Goal: Obtain resource: Download file/media

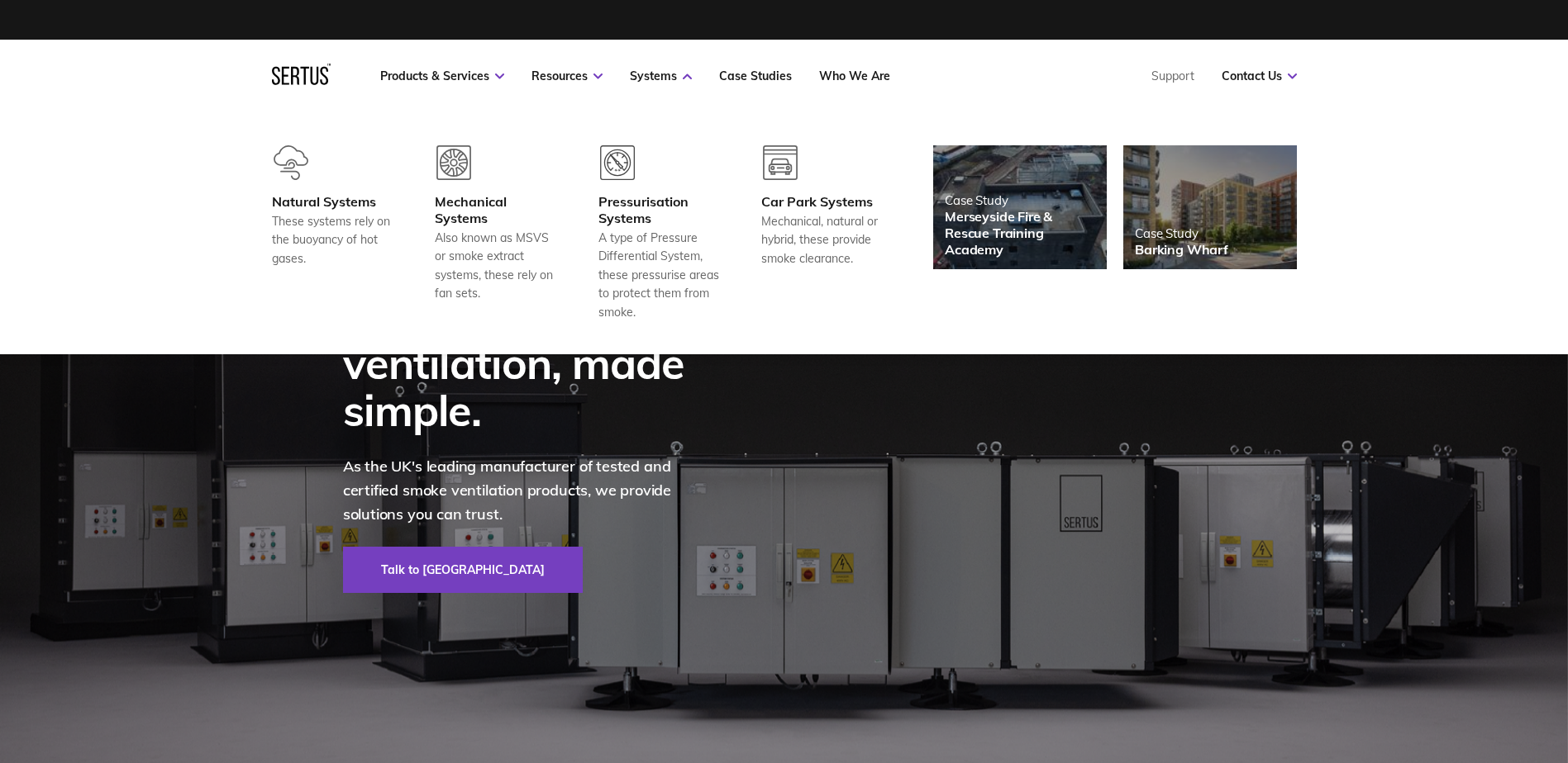
click at [969, 83] on div "Products & Services Resources Systems Case Studies Who We Are Support Contact Us" at bounding box center [838, 76] width 917 height 14
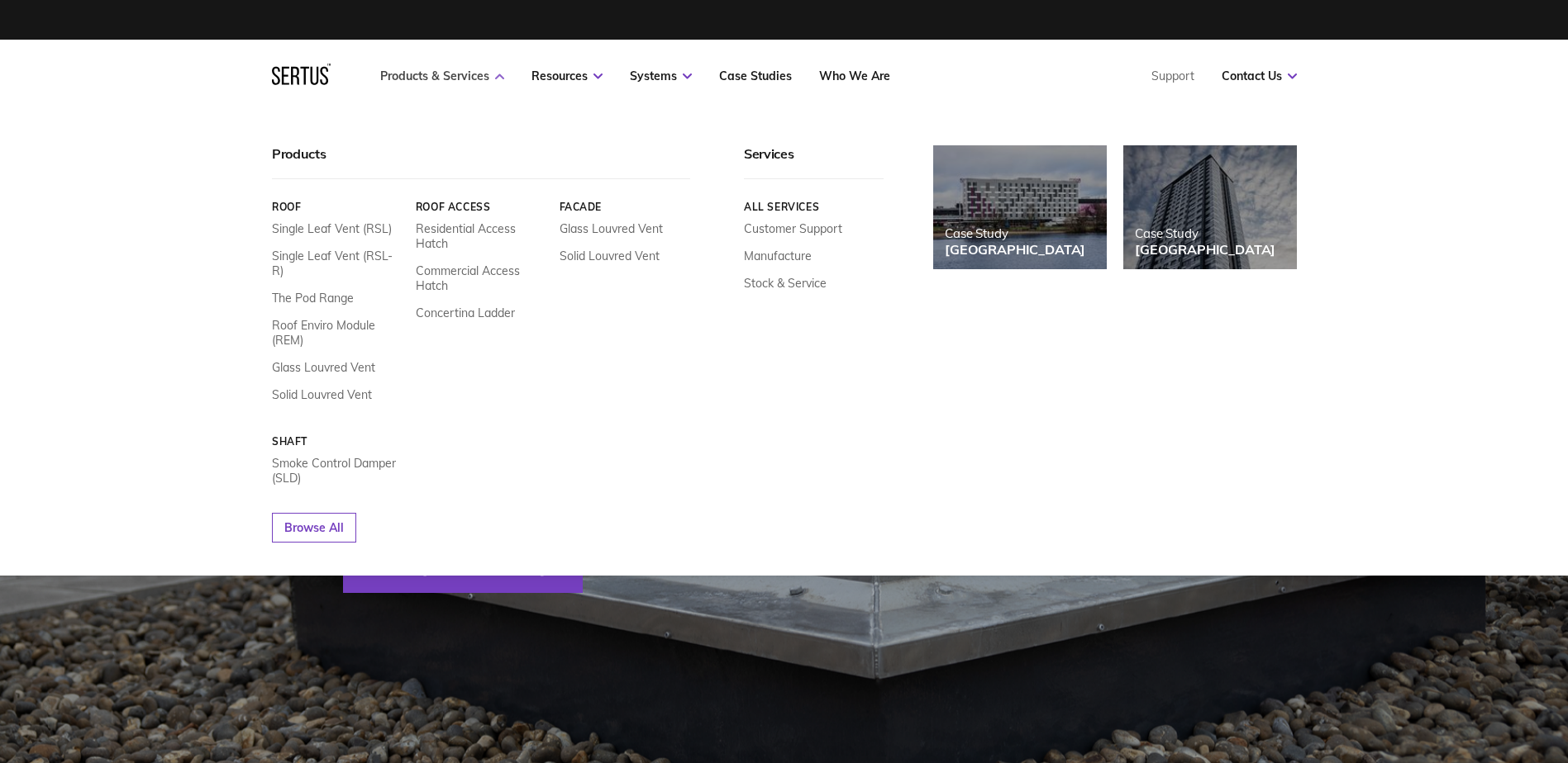
click at [497, 78] on icon at bounding box center [500, 77] width 9 height 5
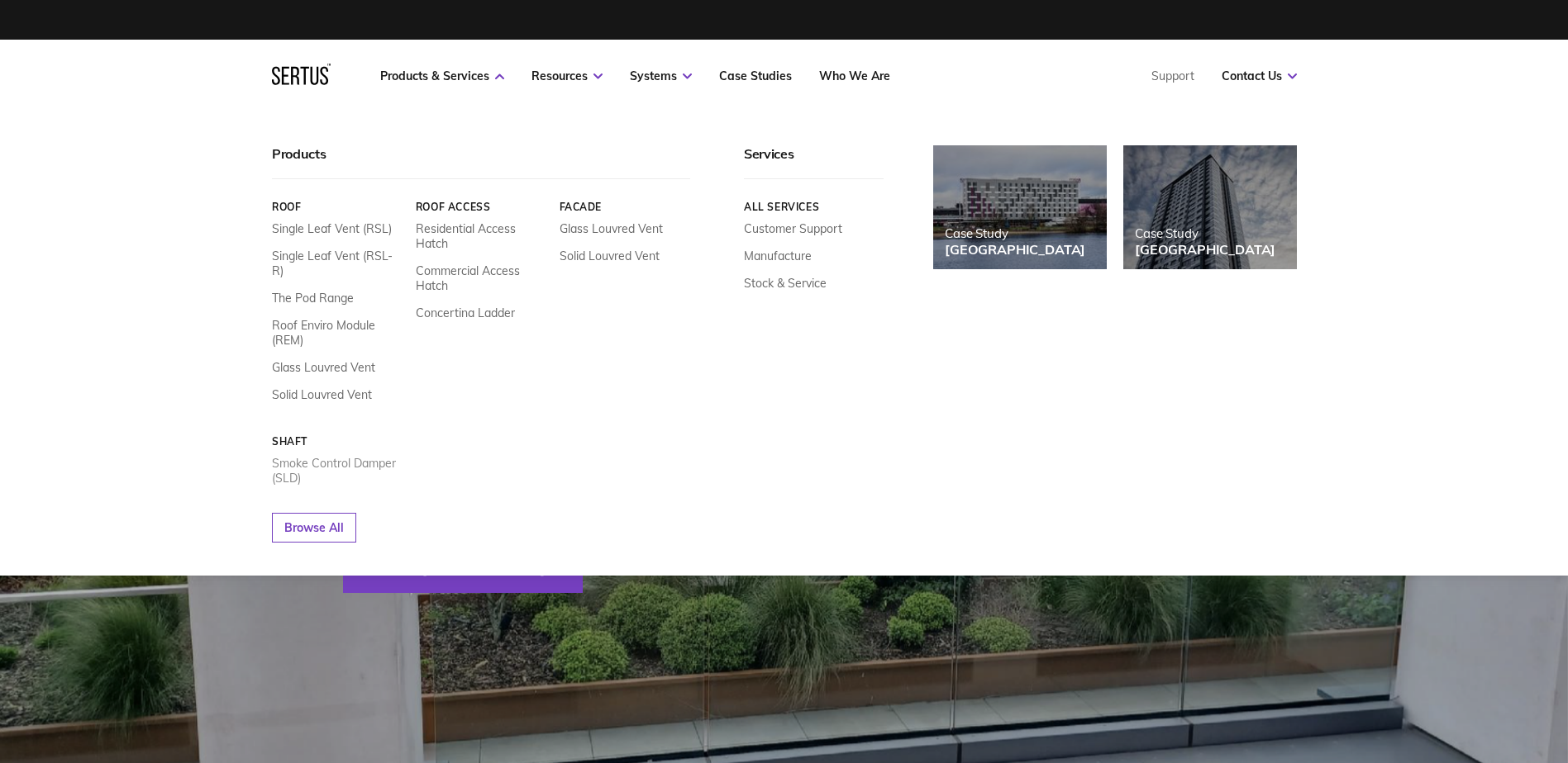
click at [307, 456] on link "Smoke Control Damper (SLD)" at bounding box center [337, 471] width 132 height 30
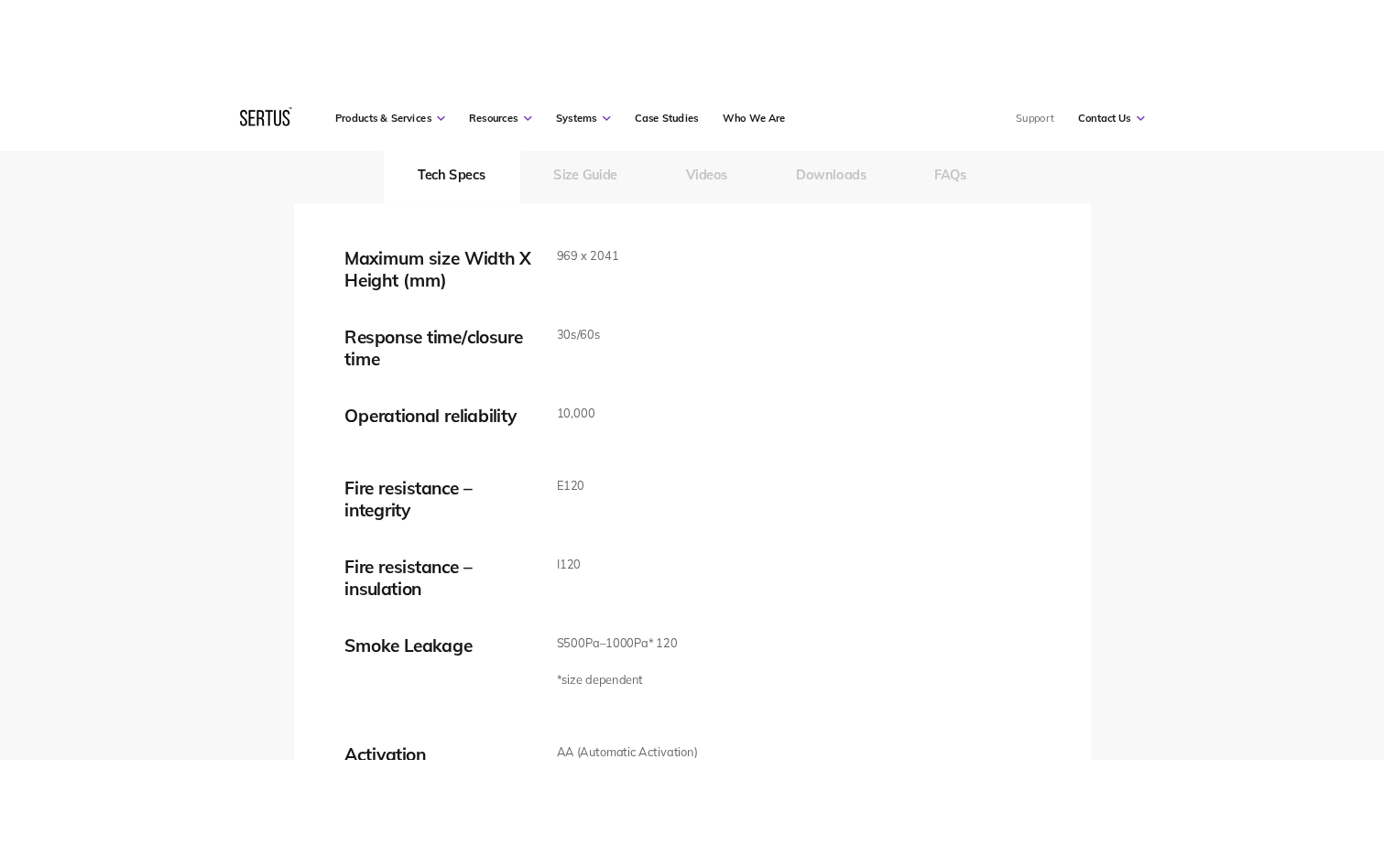
scroll to position [3047, 0]
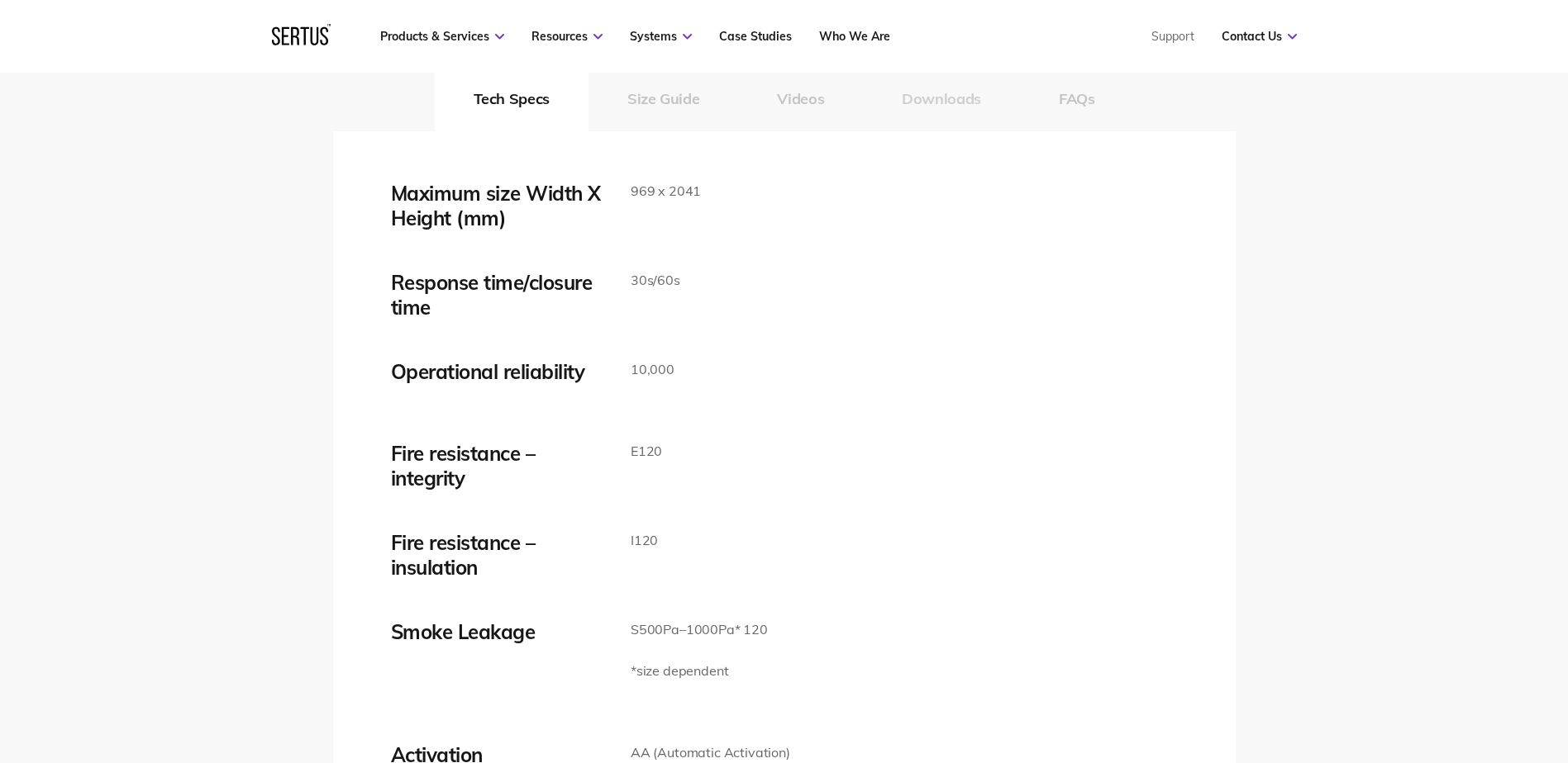
click at [950, 90] on button "Downloads" at bounding box center [941, 97] width 157 height 66
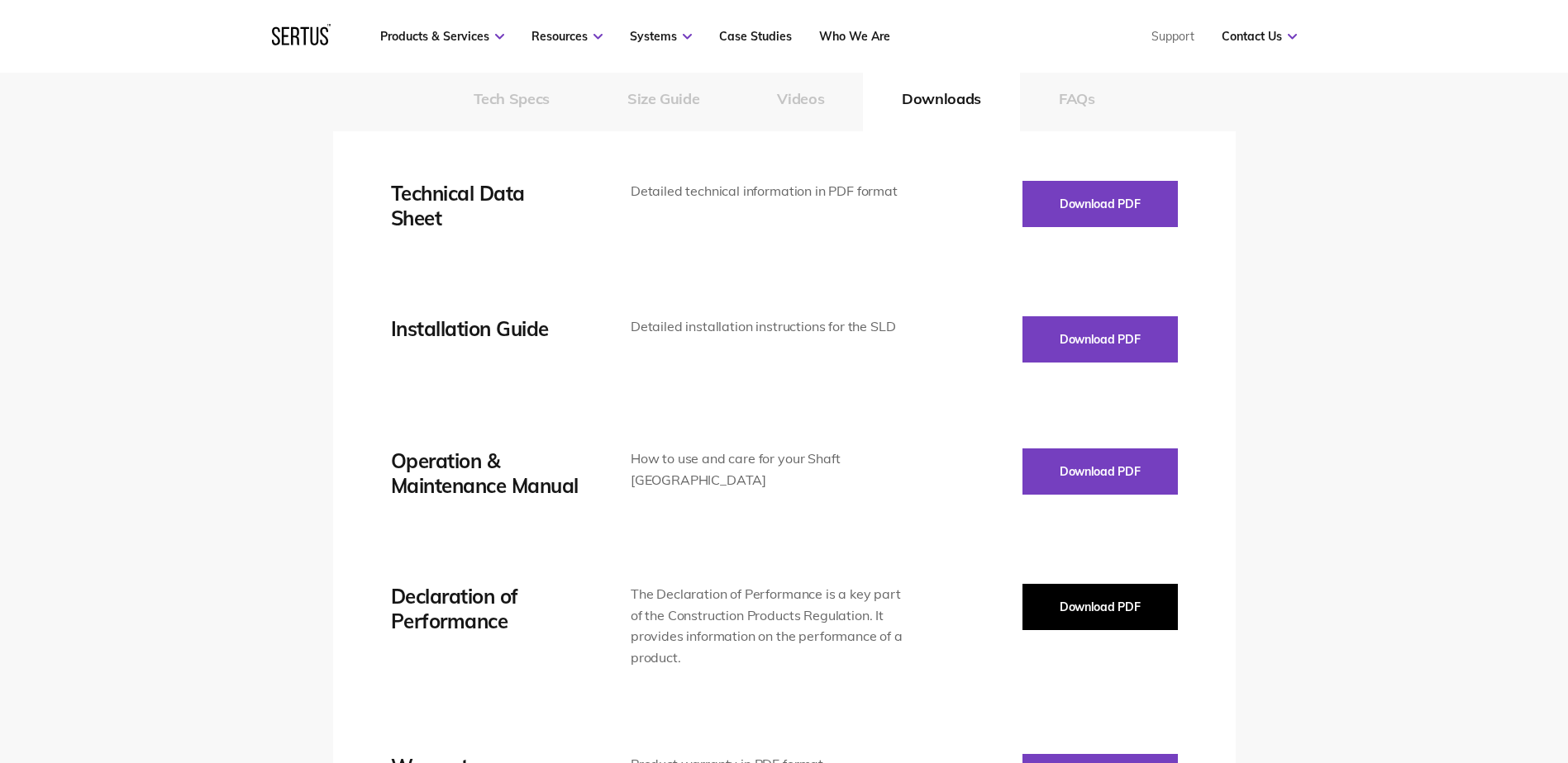
click at [1095, 619] on button "Download PDF" at bounding box center [1100, 607] width 155 height 46
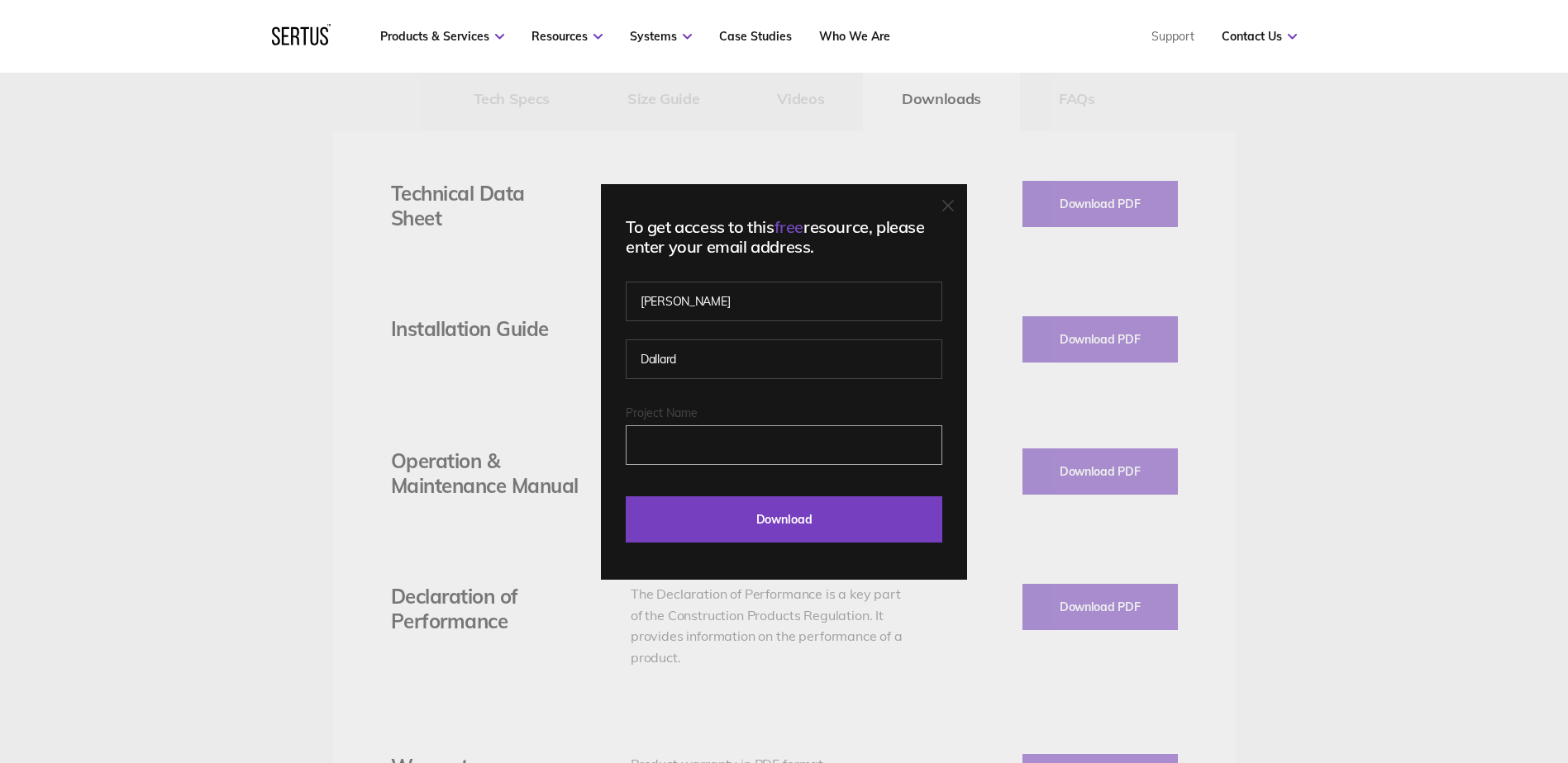
click at [705, 431] on input "Project Name" at bounding box center [783, 446] width 317 height 40
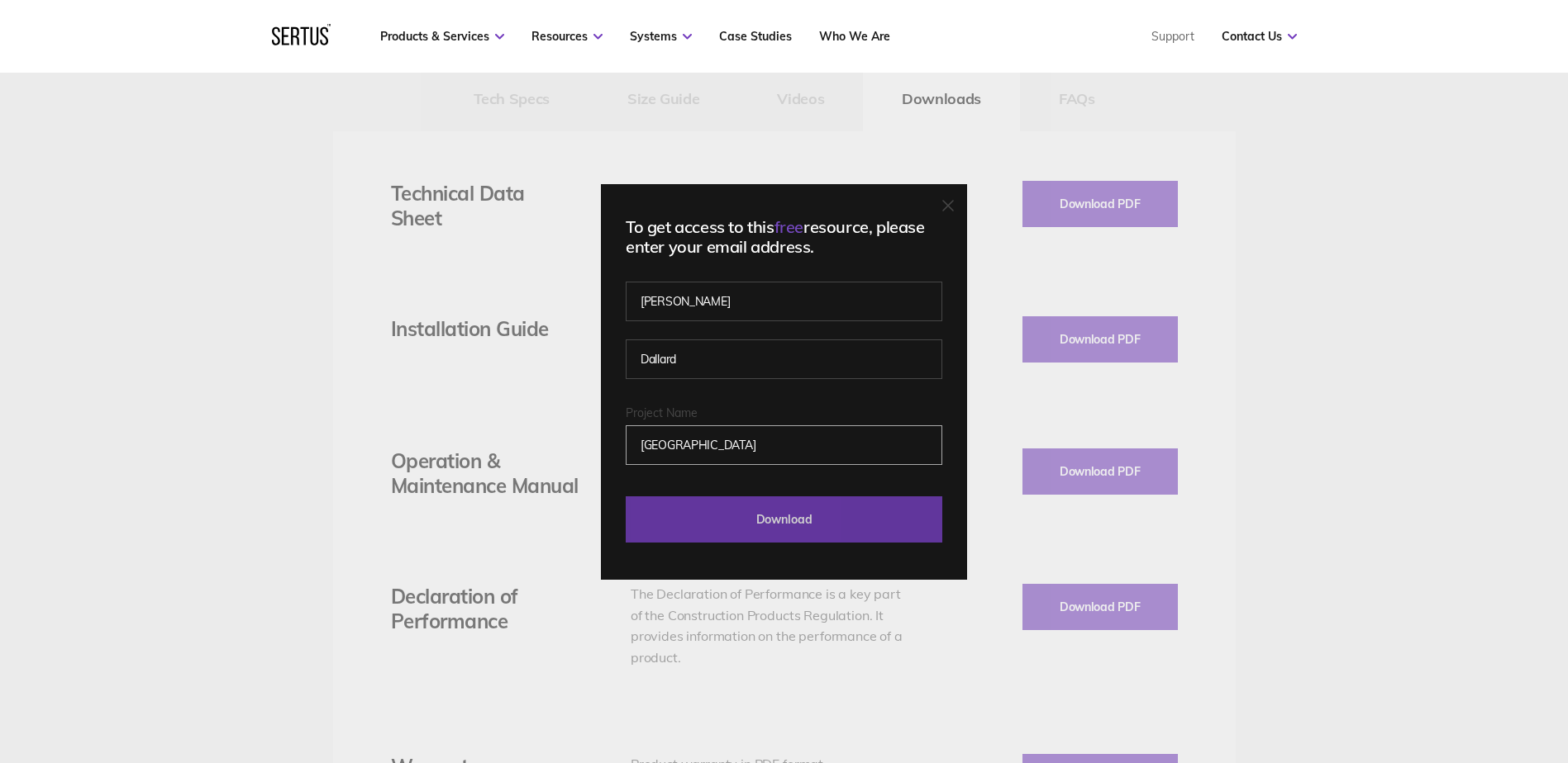
type input "[GEOGRAPHIC_DATA]"
click at [798, 523] on input "Download" at bounding box center [783, 519] width 317 height 46
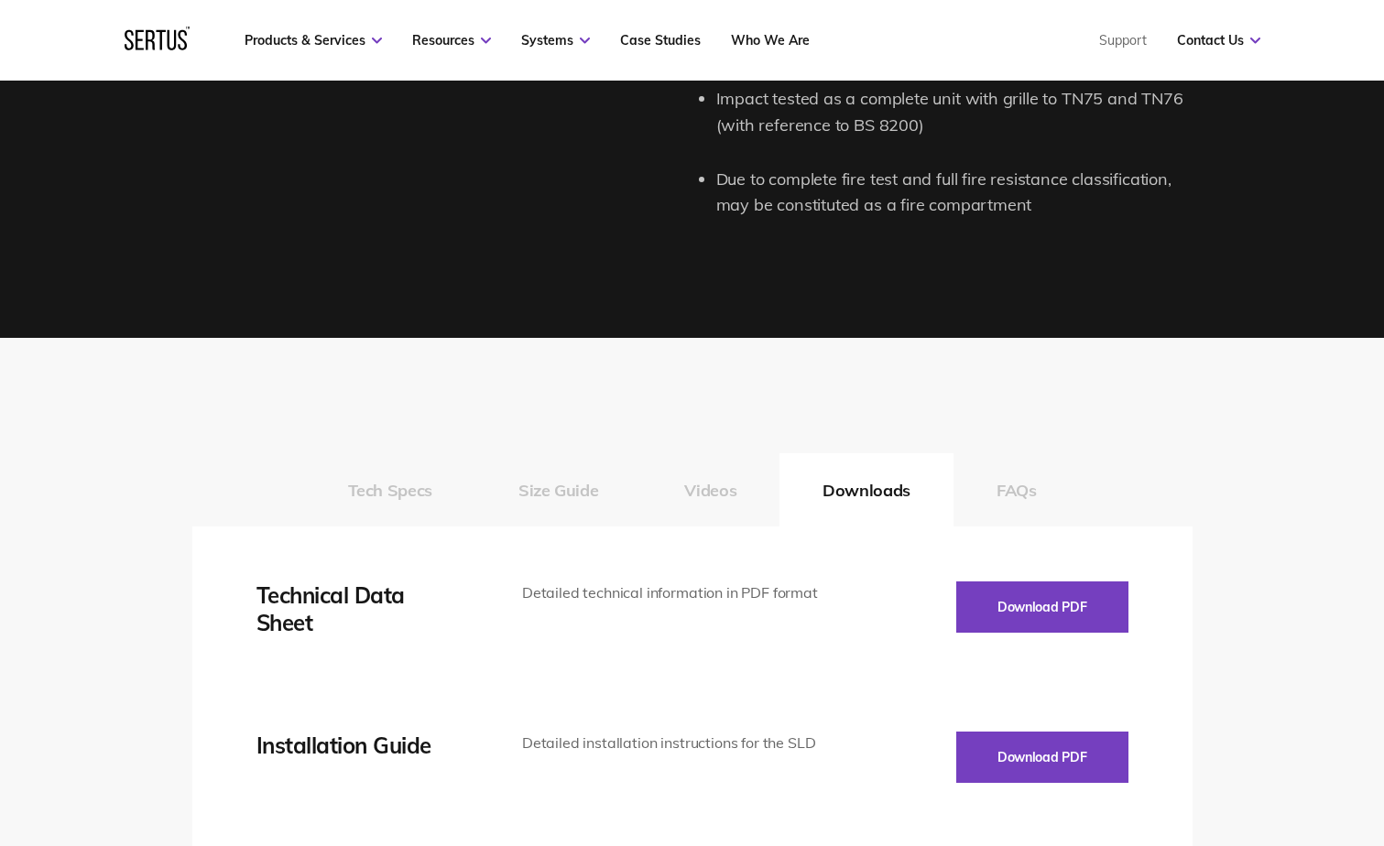
scroll to position [2666, 0]
click at [1065, 586] on button "Download PDF" at bounding box center [1042, 607] width 172 height 51
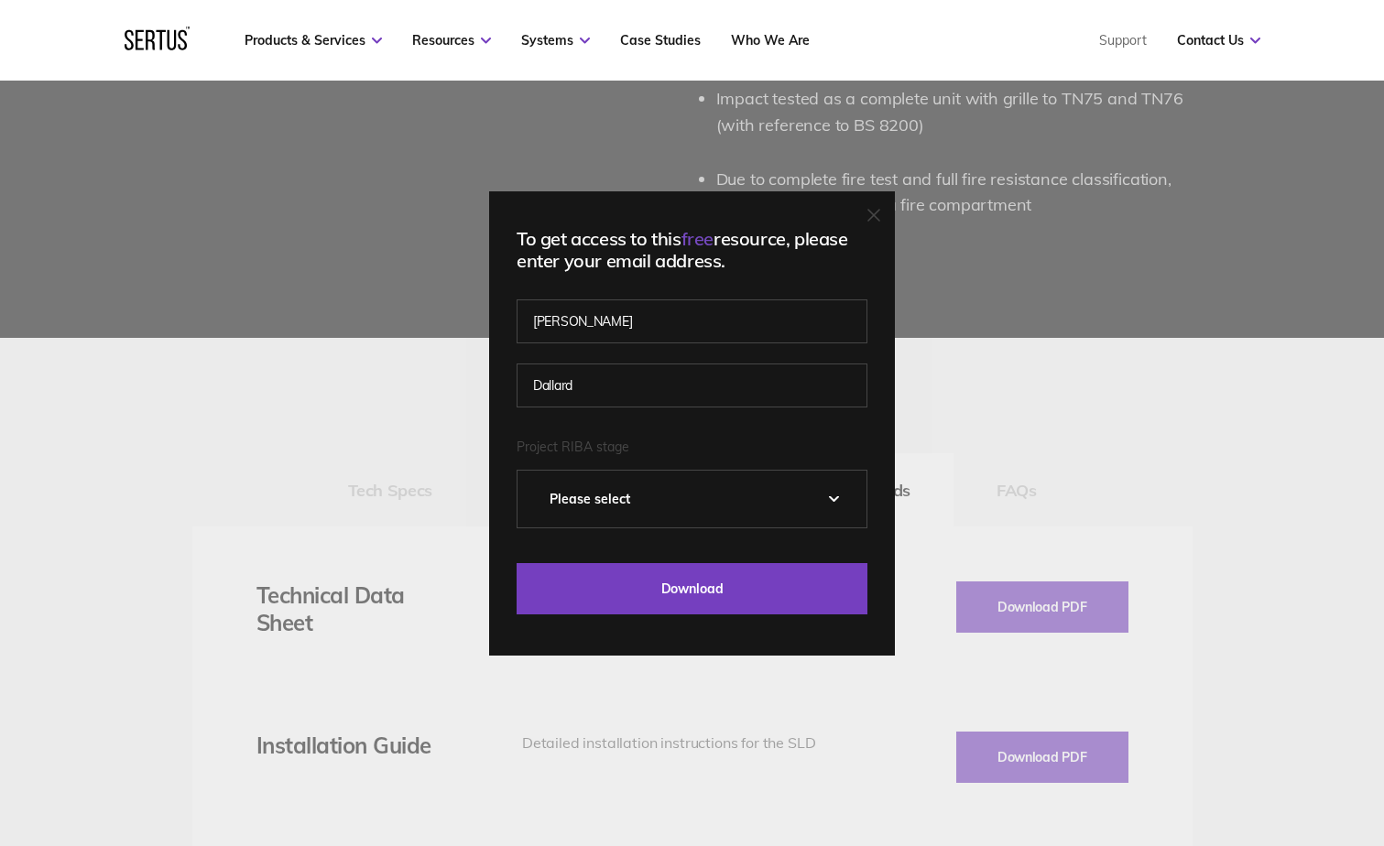
click at [689, 500] on select "Please Select 0 – Strategic Definition 1 - Preparation & Brief 2 - Concept Desi…" at bounding box center [692, 499] width 349 height 57
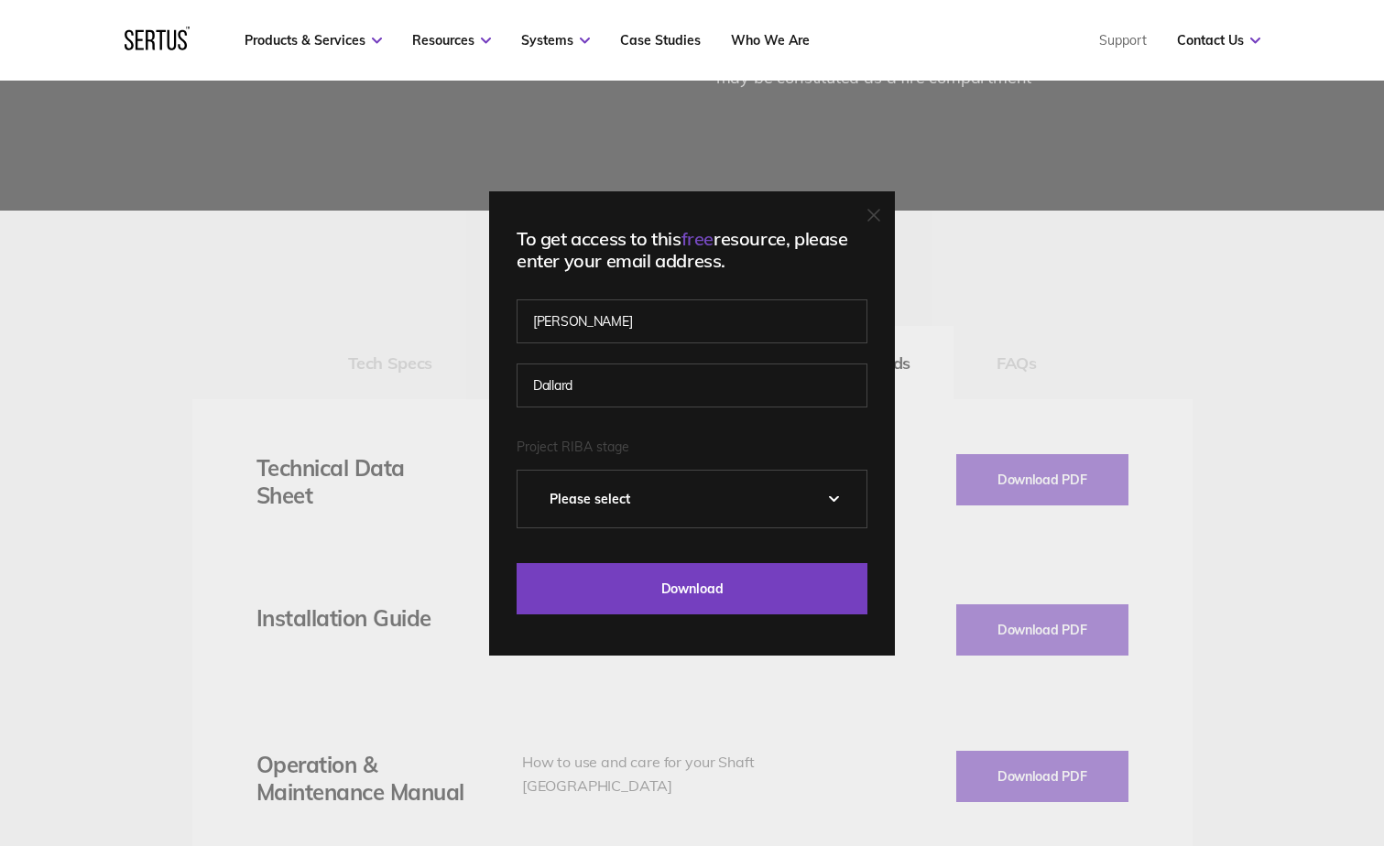
click at [726, 505] on select "Please Select 0 – Strategic Definition 1 - Preparation & Brief 2 - Concept Desi…" at bounding box center [692, 499] width 349 height 57
select select "3 - Developed Design"
click at [524, 471] on select "Please Select 0 – Strategic Definition 1 - Preparation & Brief 2 - Concept Desi…" at bounding box center [692, 499] width 349 height 57
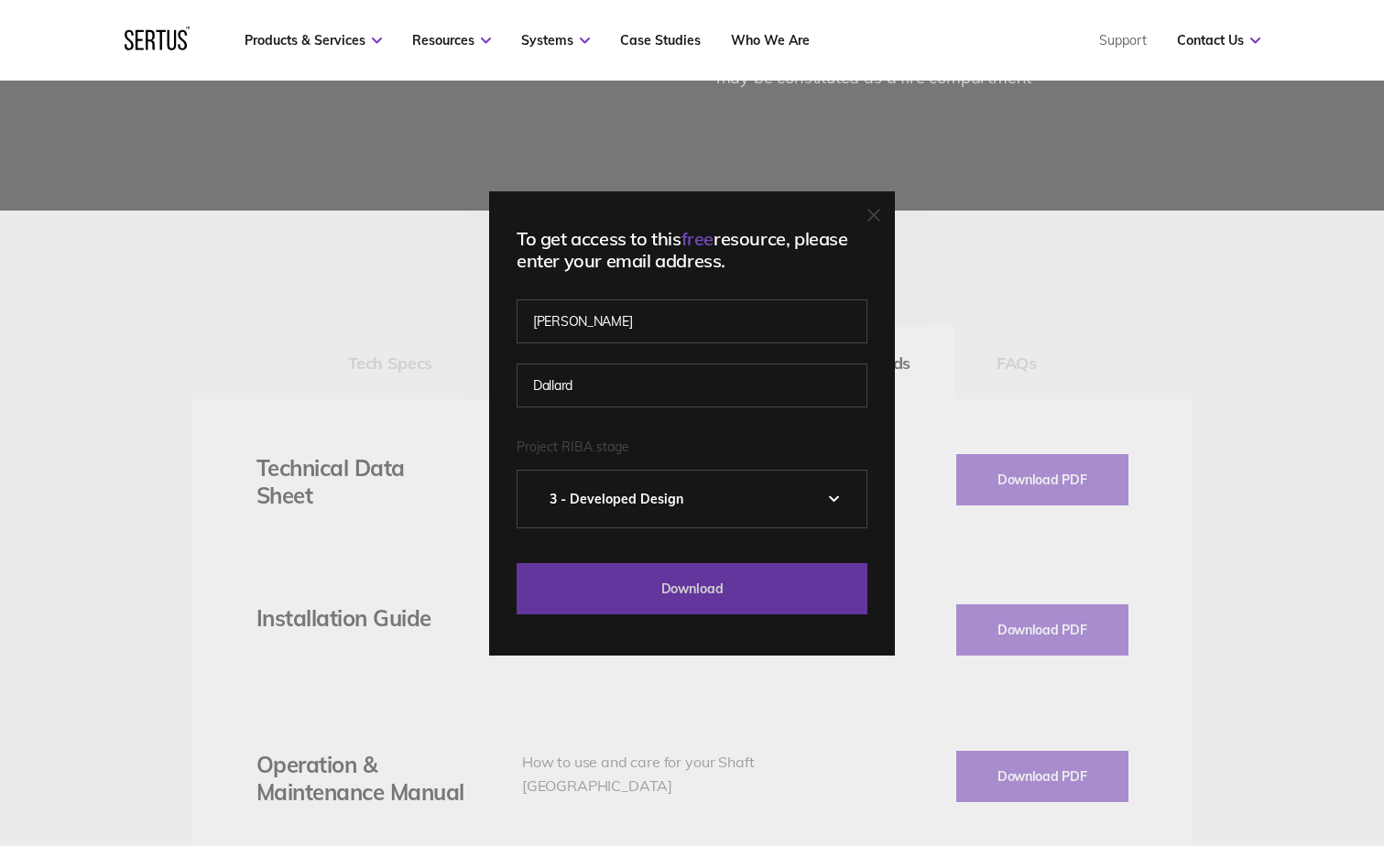
click at [738, 583] on input "Download" at bounding box center [692, 588] width 351 height 51
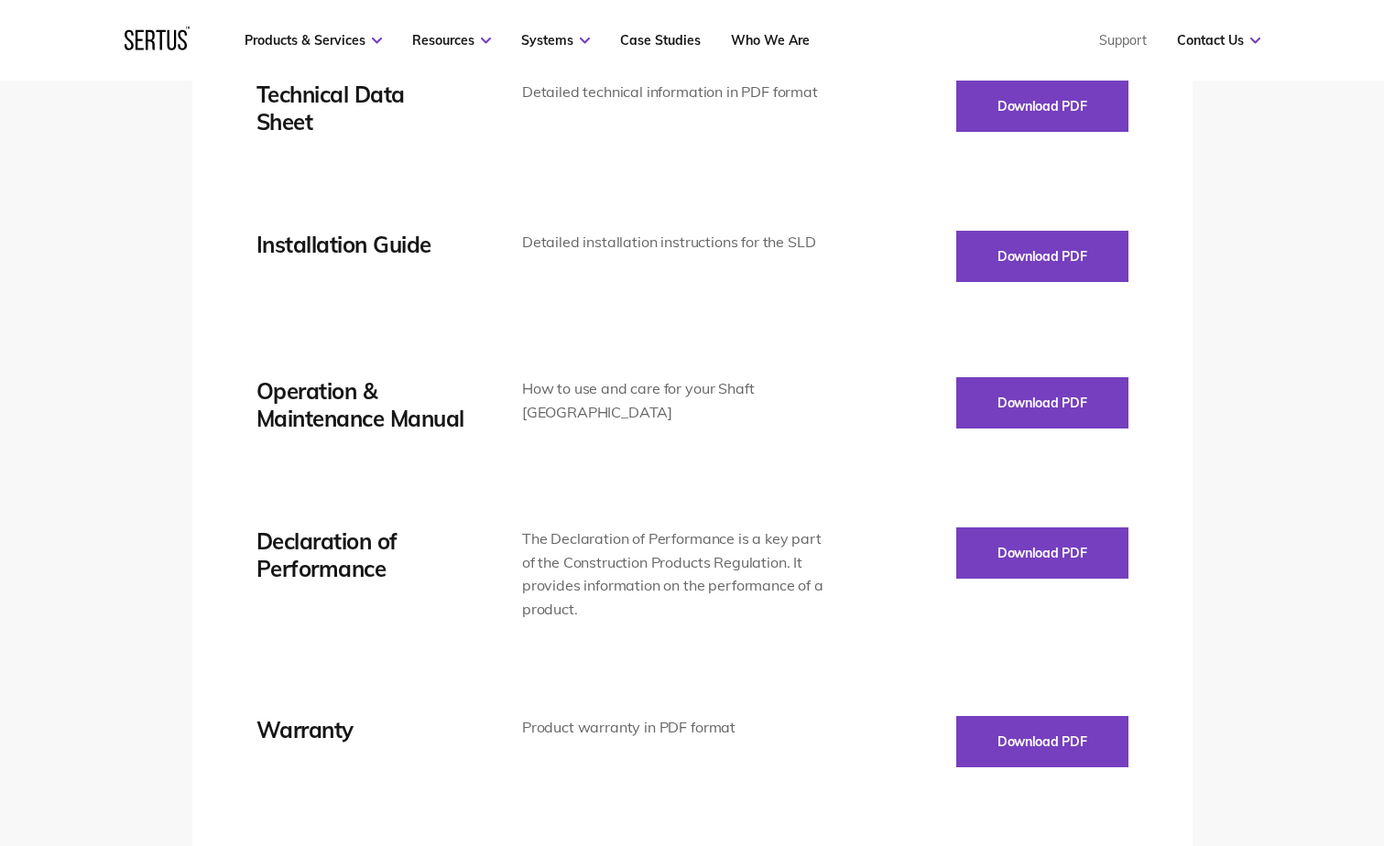
scroll to position [3174, 0]
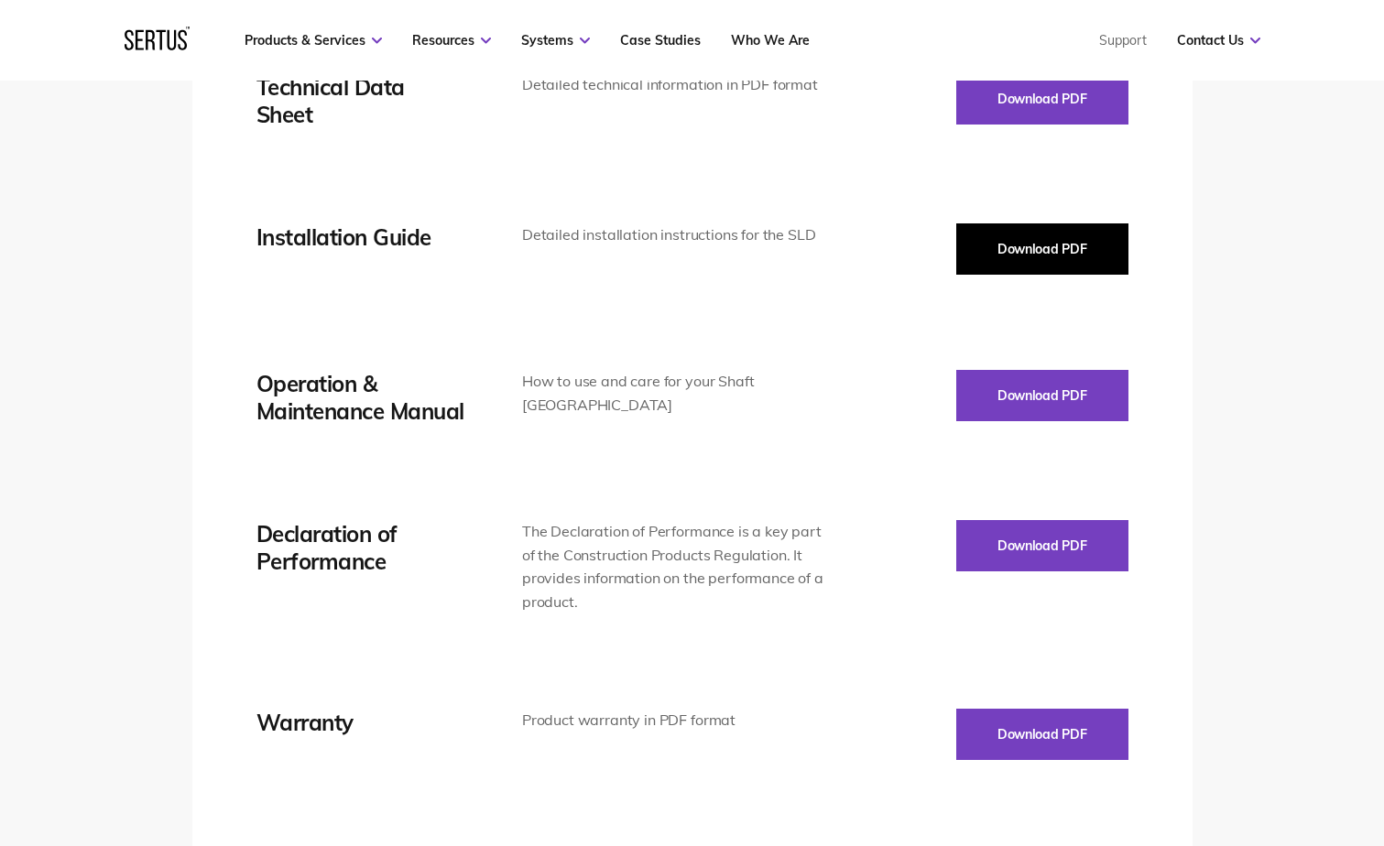
click at [1039, 246] on button "Download PDF" at bounding box center [1042, 249] width 172 height 51
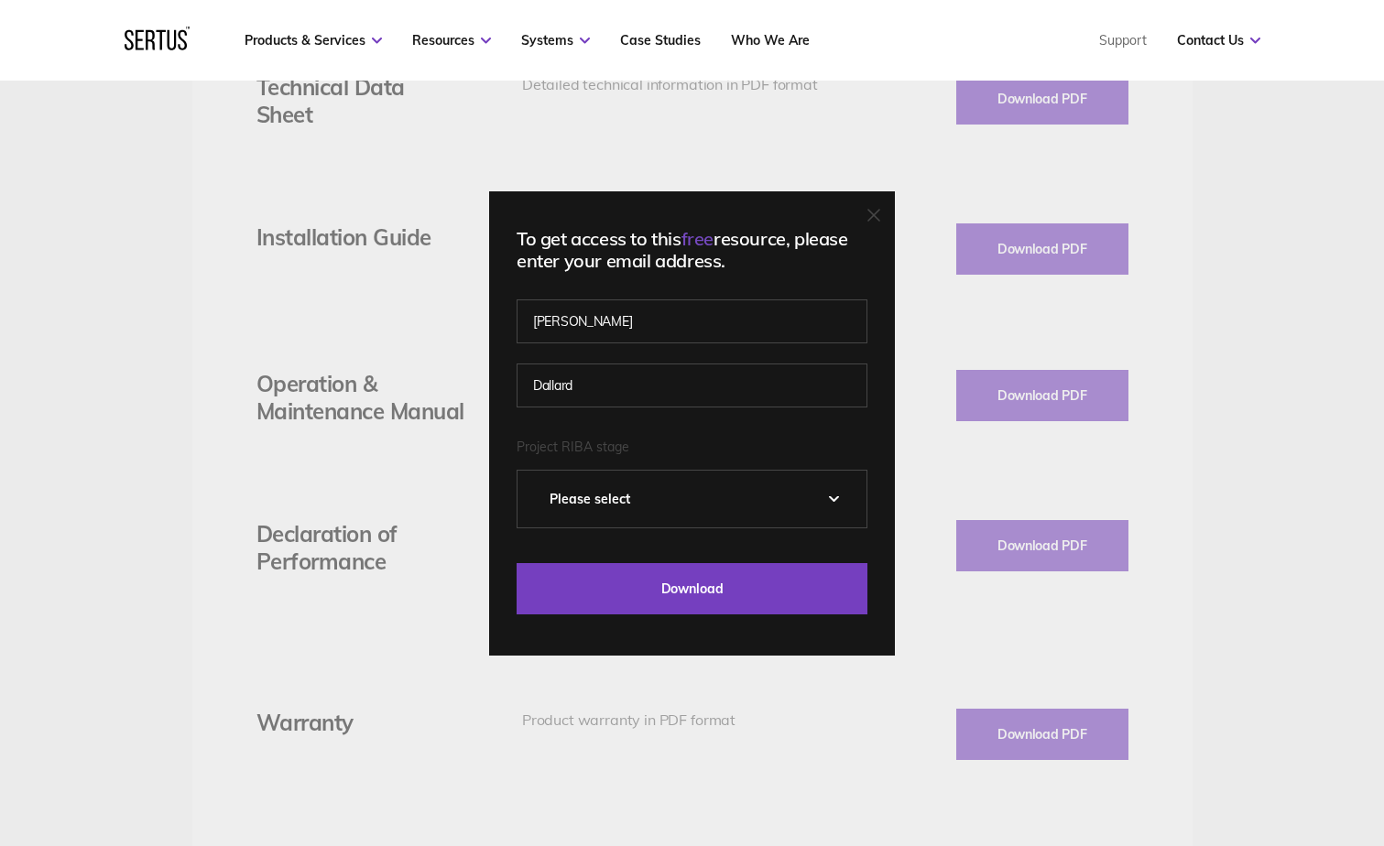
click at [743, 494] on select "Please Select 0 – Strategic Definition 1 - Preparation & Brief 2 - Concept Desi…" at bounding box center [692, 499] width 349 height 57
click at [524, 471] on select "Please Select 0 – Strategic Definition 1 - Preparation & Brief 2 - Concept Desi…" at bounding box center [692, 499] width 349 height 57
click at [665, 502] on select "Please Select 0 – Strategic Definition 1 - Preparation & Brief 2 - Concept Desi…" at bounding box center [692, 499] width 349 height 57
select select "2 - Concept Design"
click at [524, 471] on select "Please Select 0 – Strategic Definition 1 - Preparation & Brief 2 - Concept Desi…" at bounding box center [692, 499] width 349 height 57
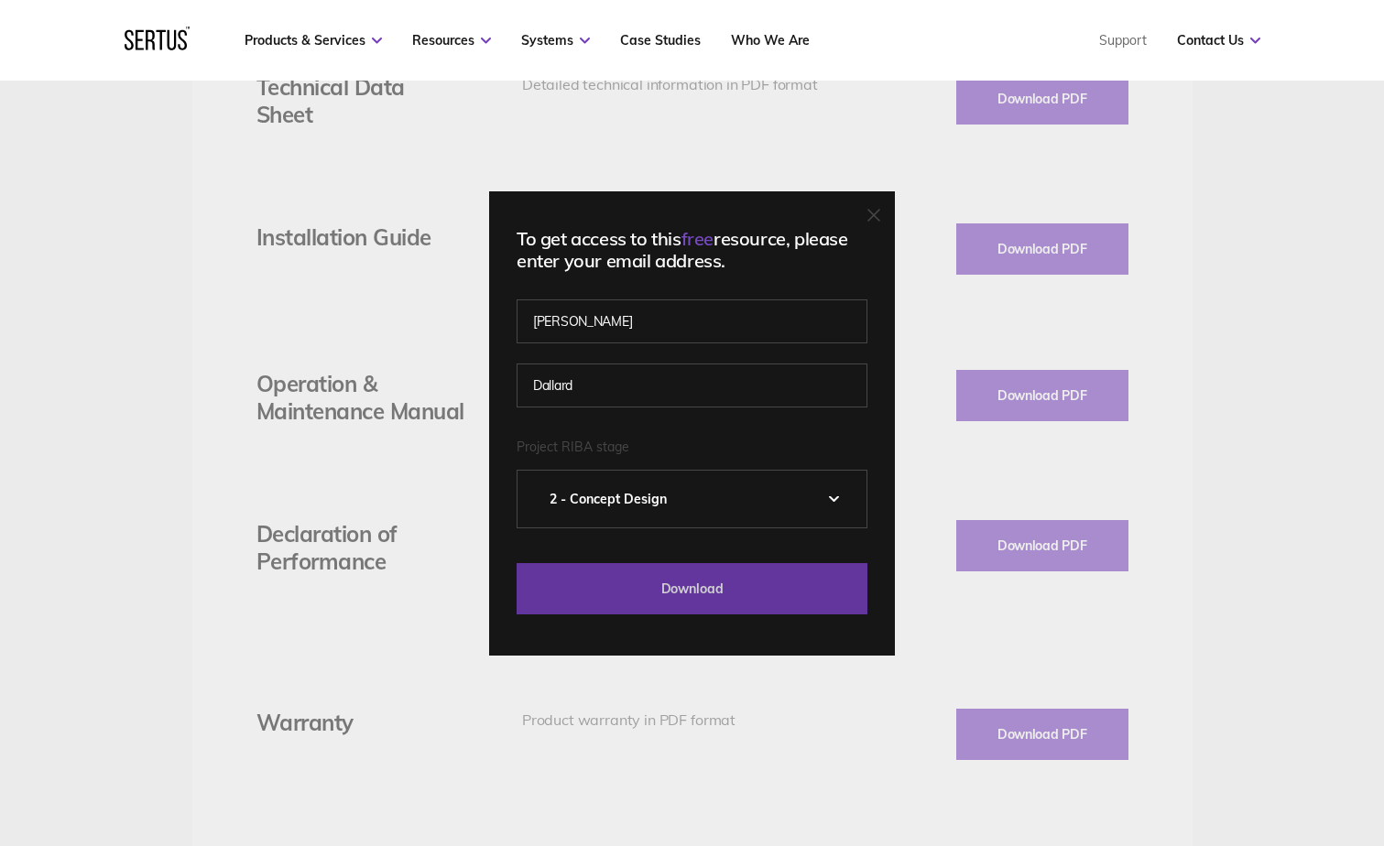
click at [664, 577] on input "Download" at bounding box center [692, 588] width 351 height 51
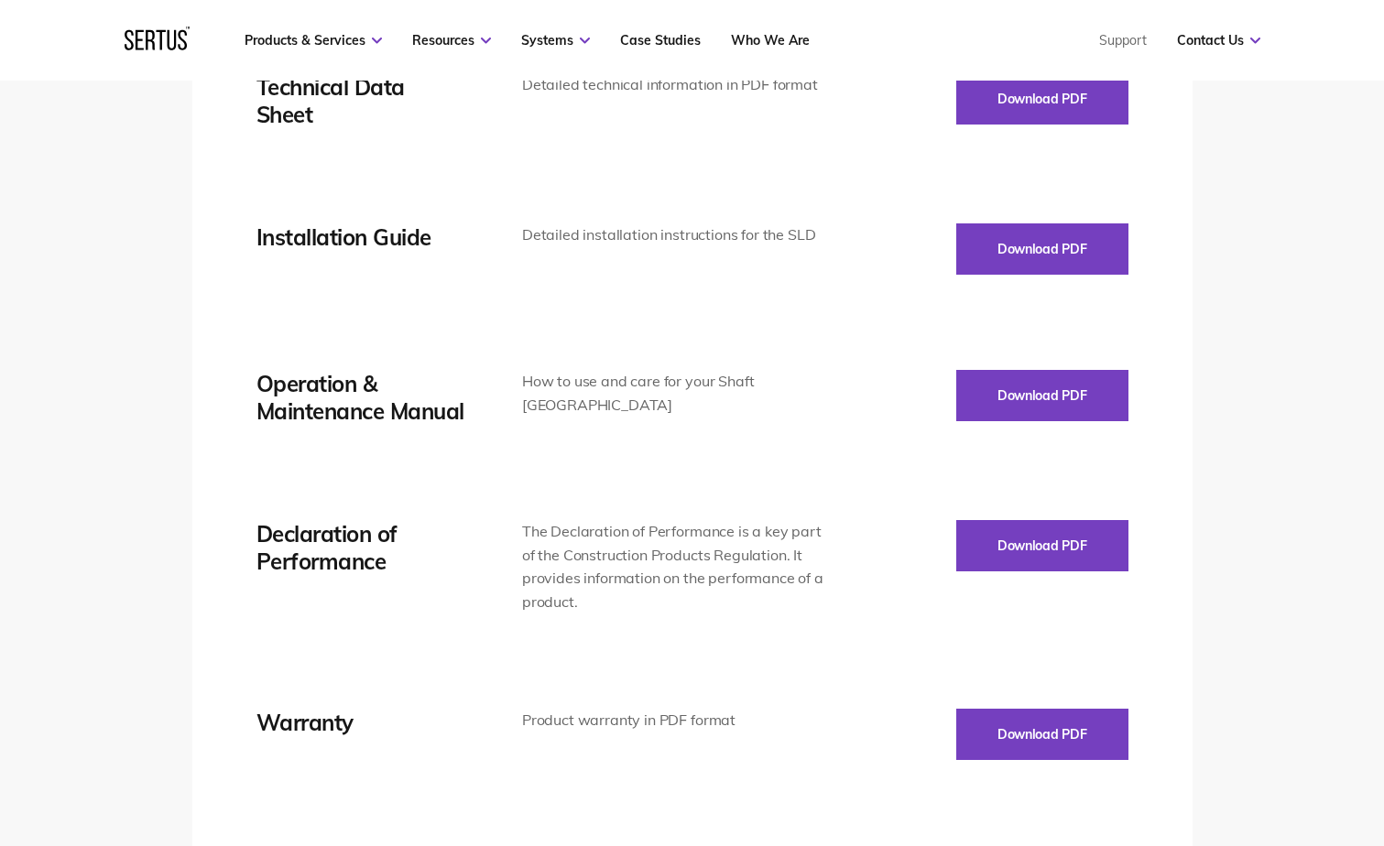
click at [795, 310] on div "Technical Data Sheet Detailed technical information in PDF format Download PDF …" at bounding box center [692, 490] width 872 height 834
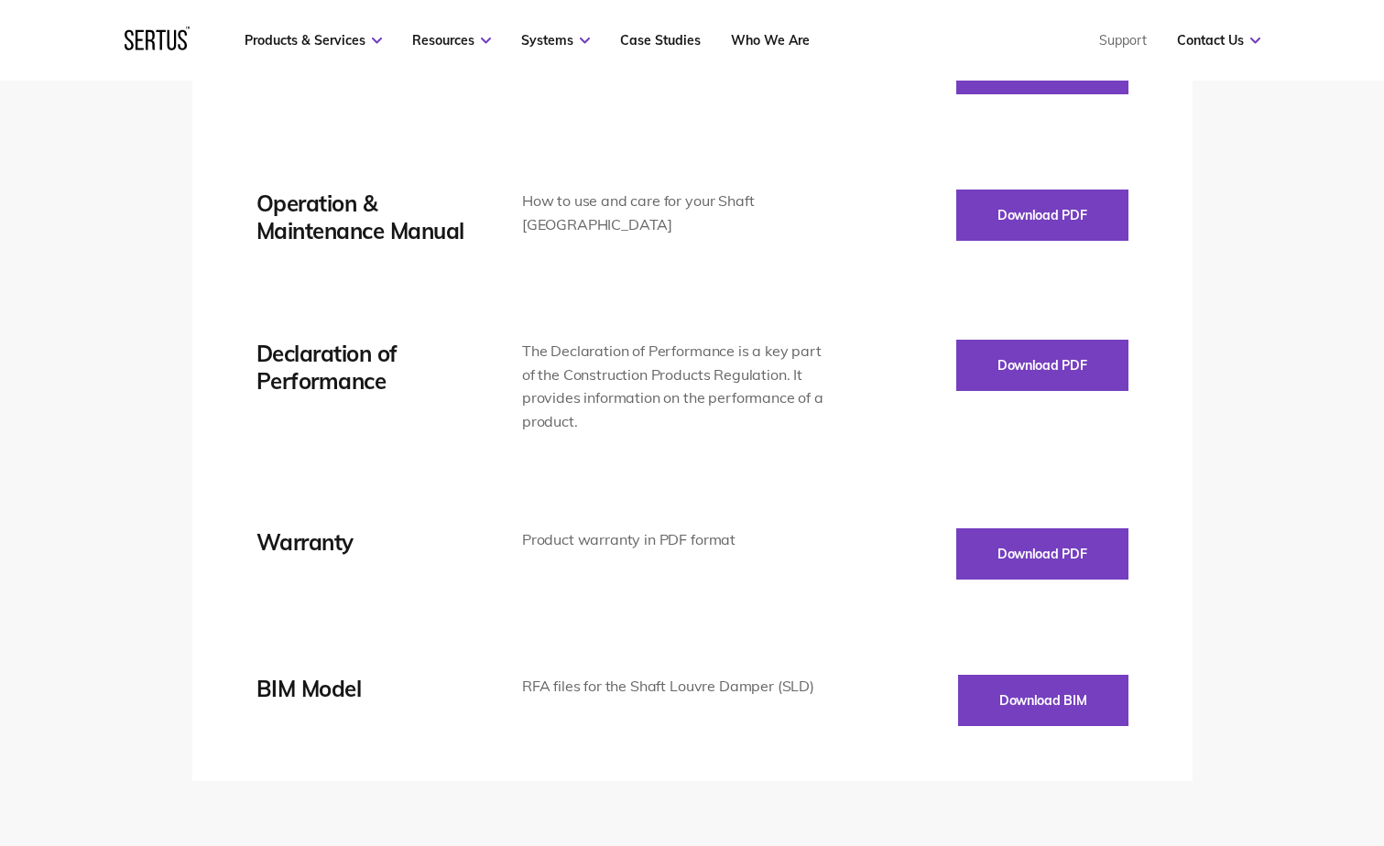
scroll to position [3301, 0]
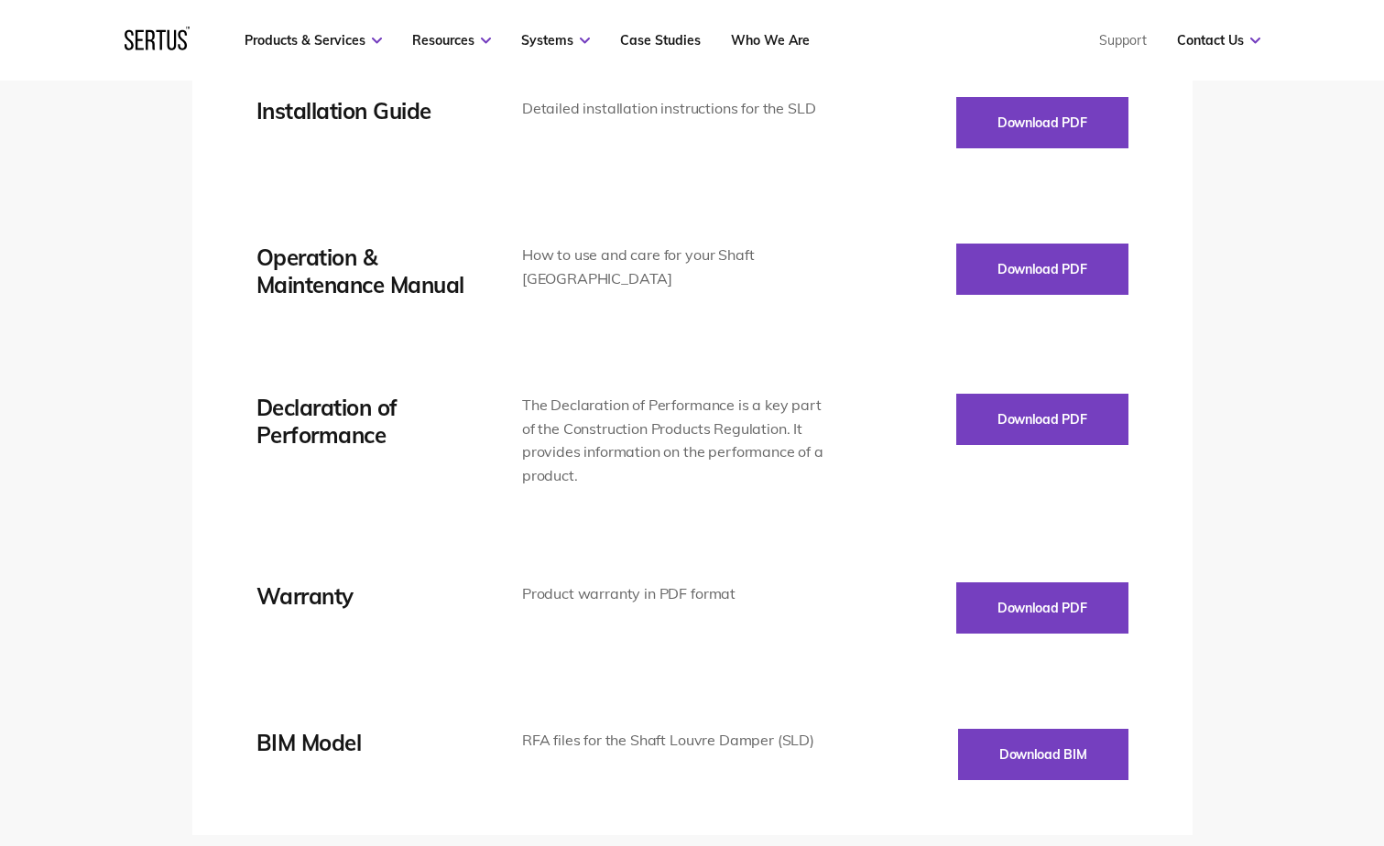
click at [1325, 222] on div "Tech Specs Size Guide Videos Downloads FAQs Maximum size Width X Height (mm) 96…" at bounding box center [692, 312] width 1384 height 1219
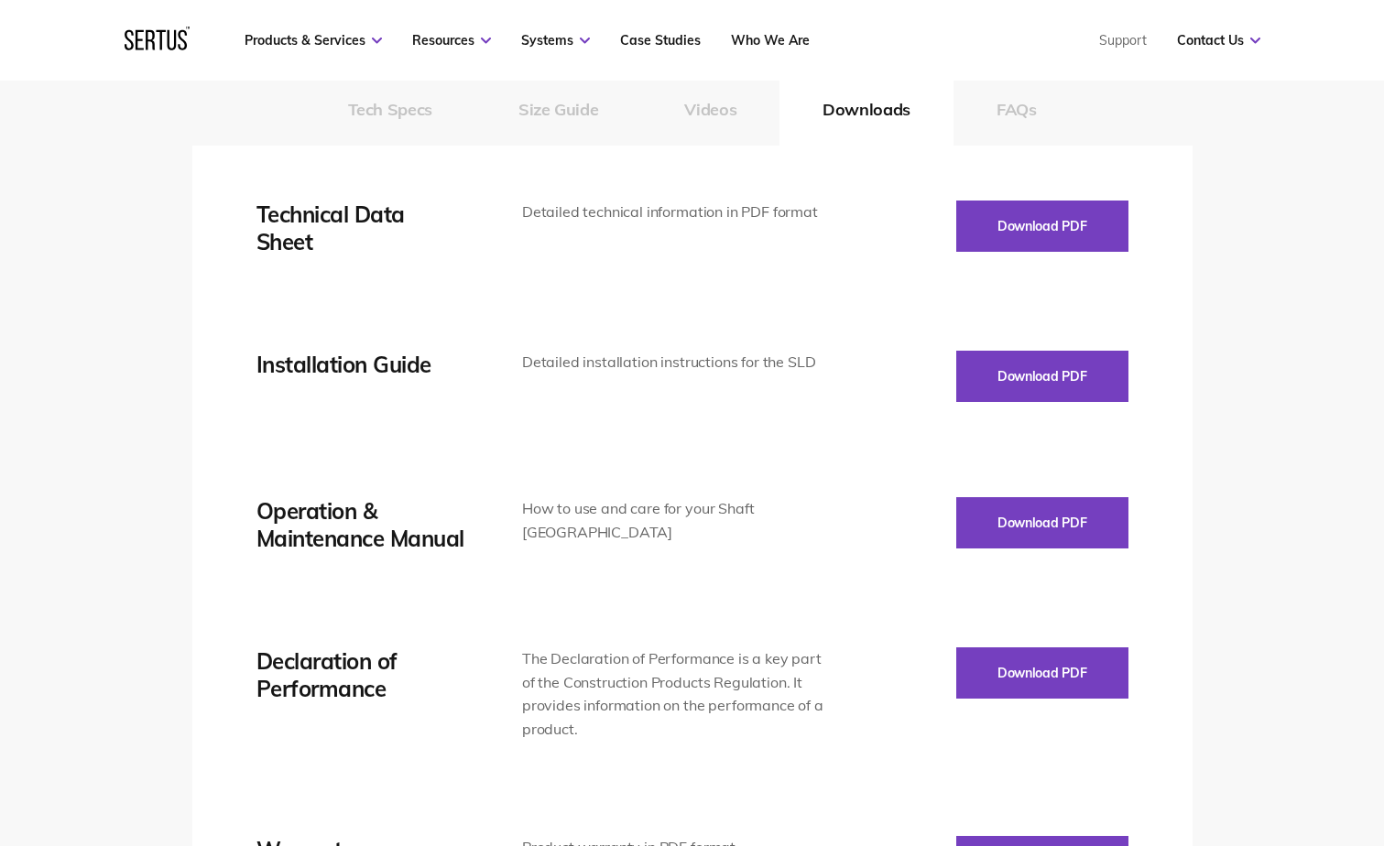
scroll to position [3047, 0]
click at [1305, 226] on div "Tech Specs Size Guide Videos Downloads FAQs Maximum size Width X Height (mm) 96…" at bounding box center [692, 566] width 1384 height 1219
click at [1294, 408] on div "Tech Specs Size Guide Videos Downloads FAQs Maximum size Width X Height (mm) 96…" at bounding box center [692, 566] width 1384 height 1219
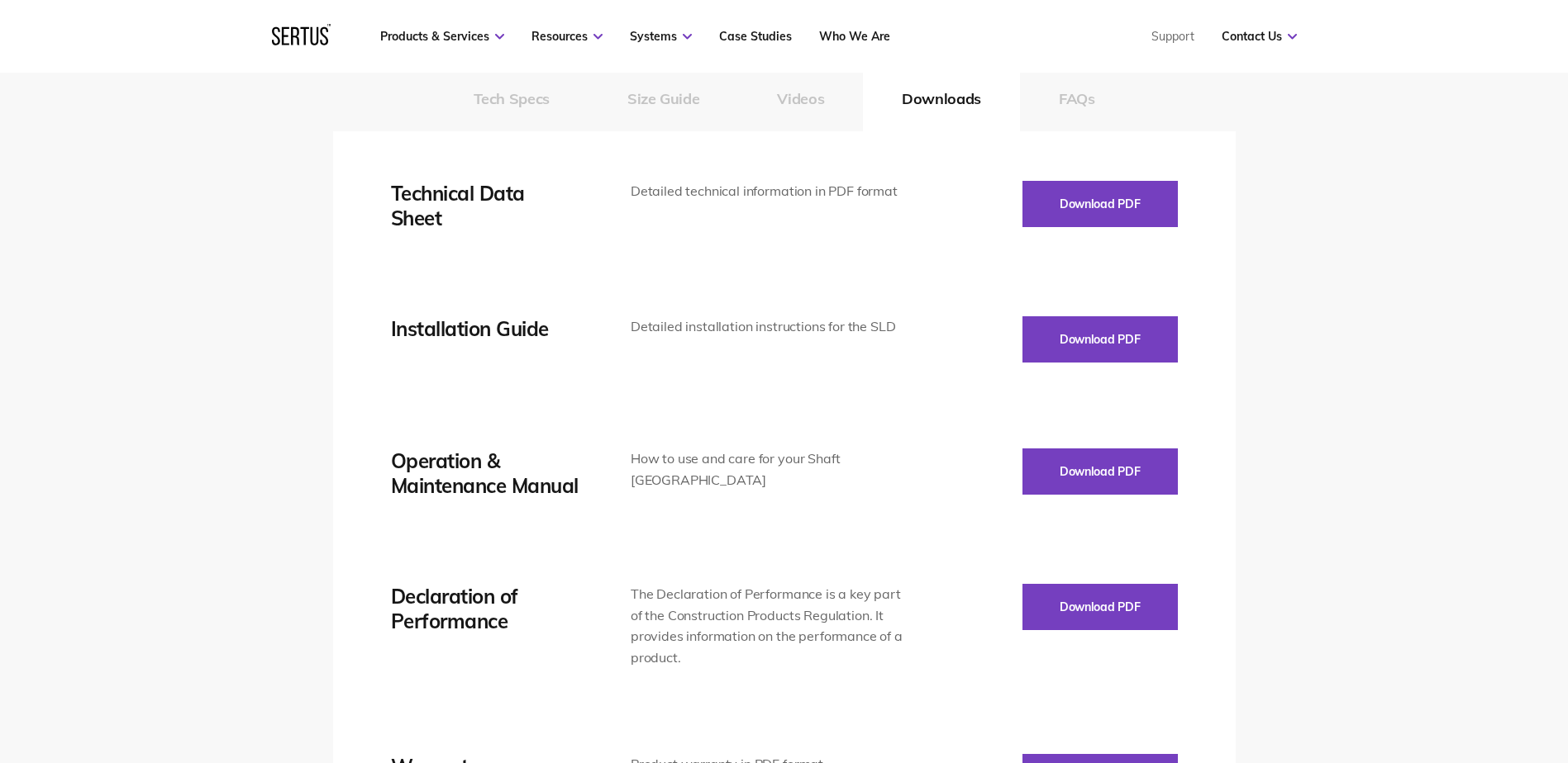
click at [1435, 440] on div "Tech Specs Size Guide Videos Downloads FAQs Maximum size Width X Height (mm) 96…" at bounding box center [784, 510] width 1568 height 1099
drag, startPoint x: 1467, startPoint y: 195, endPoint x: 1342, endPoint y: 207, distance: 125.6
click at [1467, 196] on div "Tech Specs Size Guide Videos Downloads FAQs Maximum size Width X Height (mm) 96…" at bounding box center [784, 510] width 1568 height 1099
click at [728, 281] on div "Technical Data Sheet Detailed technical information in PDF format Download PDF …" at bounding box center [784, 557] width 787 height 752
click at [802, 367] on div "Technical Data Sheet Detailed technical information in PDF format Download PDF …" at bounding box center [784, 557] width 787 height 752
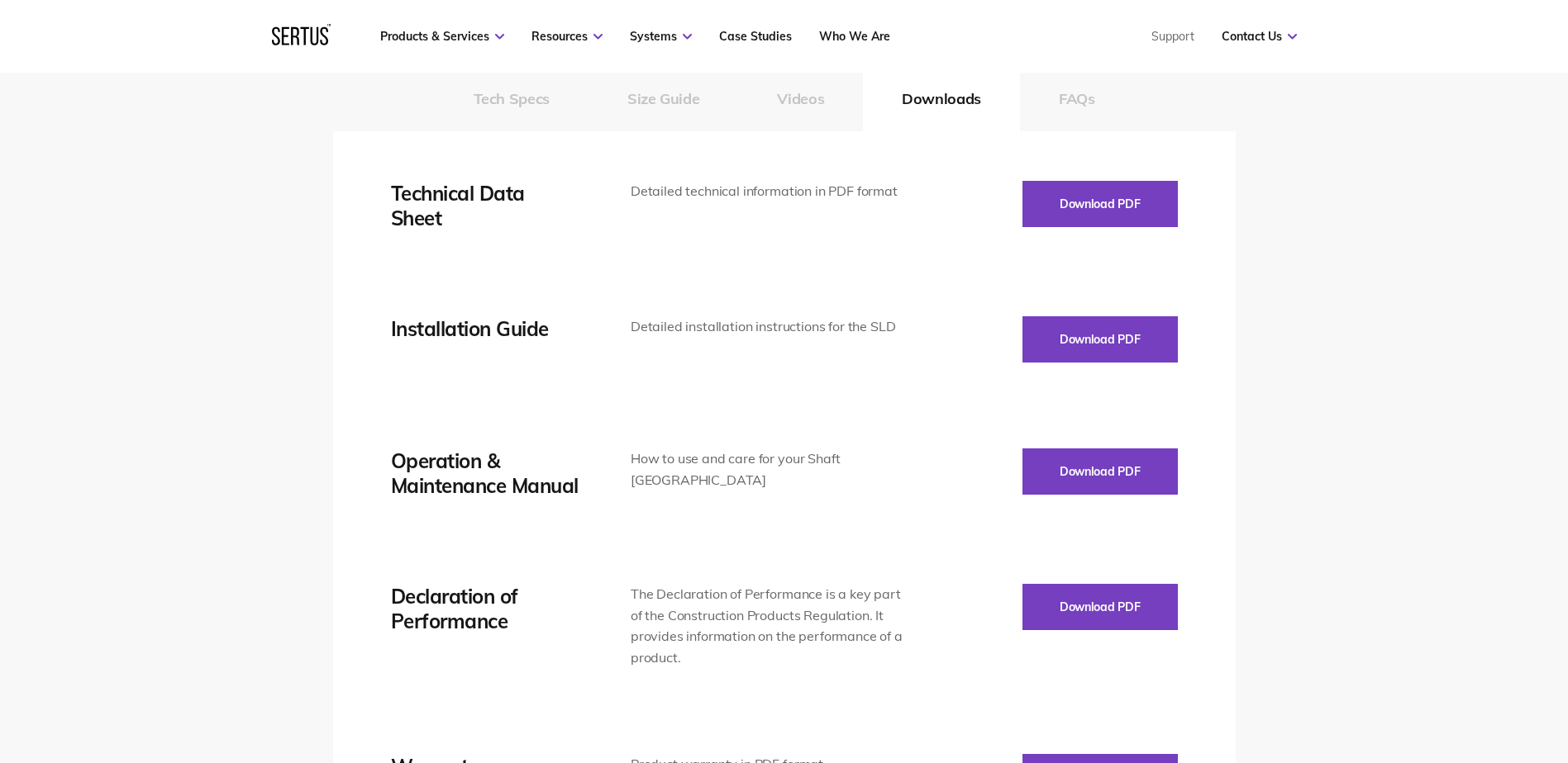
click at [797, 504] on div "Technical Data Sheet Detailed technical information in PDF format Download PDF …" at bounding box center [784, 557] width 787 height 752
click at [800, 676] on div "Technical Data Sheet Detailed technical information in PDF format Download PDF …" at bounding box center [784, 557] width 787 height 752
drag, startPoint x: 773, startPoint y: 536, endPoint x: 792, endPoint y: 417, distance: 120.5
click at [775, 535] on div "Technical Data Sheet Detailed technical information in PDF format Download PDF …" at bounding box center [784, 557] width 787 height 752
click at [794, 389] on div "Technical Data Sheet Detailed technical information in PDF format Download PDF …" at bounding box center [784, 557] width 787 height 752
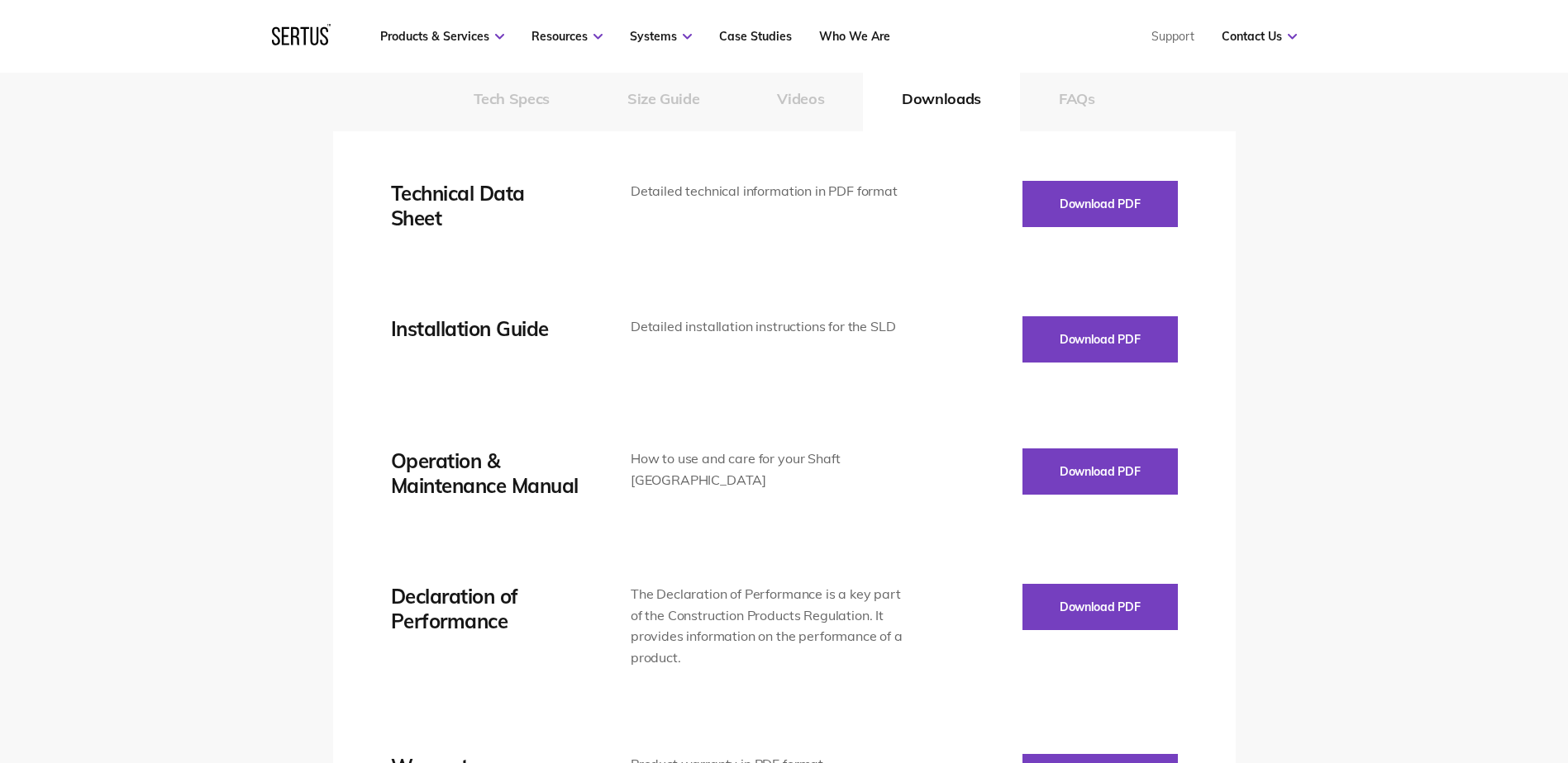
click at [782, 272] on div "Technical Data Sheet Detailed technical information in PDF format Download PDF …" at bounding box center [784, 557] width 787 height 752
drag, startPoint x: 1326, startPoint y: 249, endPoint x: 1333, endPoint y: 242, distance: 9.9
click at [1331, 246] on div "Tech Specs Size Guide Videos Downloads FAQs Maximum size Width X Height (mm) 96…" at bounding box center [784, 510] width 1568 height 1099
